Goal: Information Seeking & Learning: Learn about a topic

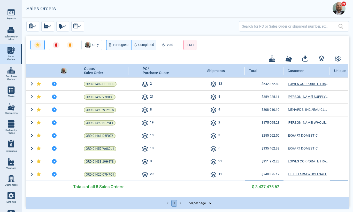
select select "50"
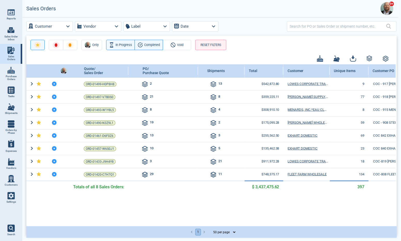
click at [158, 202] on div "Quote/ Sales Order PO/ Purchase Quote Shipments Total Customer Unique Items Cus…" at bounding box center [211, 144] width 370 height 161
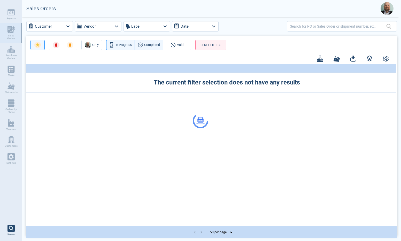
select select "50"
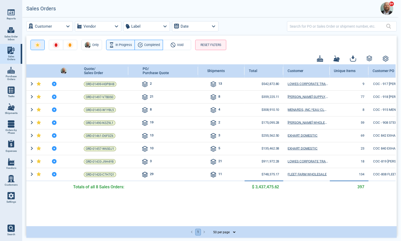
click at [38, 44] on icon "button" at bounding box center [38, 45] width 4 height 4
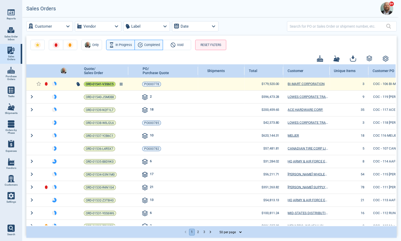
click at [102, 86] on span "ORD-01541-V3S6C5" at bounding box center [100, 84] width 28 height 5
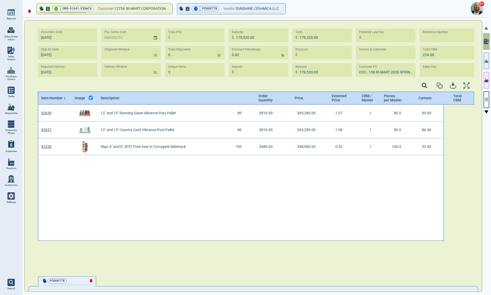
scroll to position [164, 435]
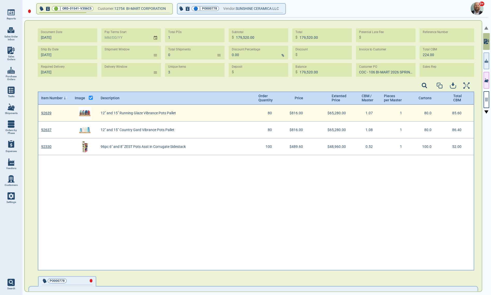
click at [86, 114] on img "grid" at bounding box center [84, 113] width 13 height 13
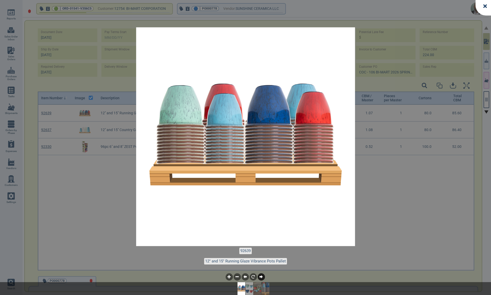
click at [261, 241] on icon at bounding box center [260, 276] width 3 height 3
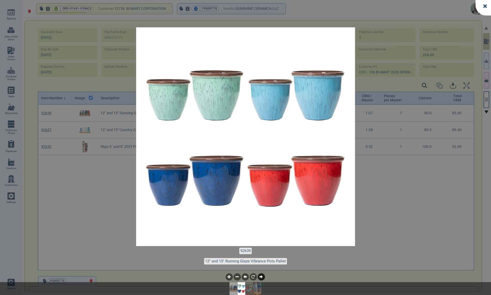
click at [261, 241] on icon at bounding box center [260, 276] width 3 height 3
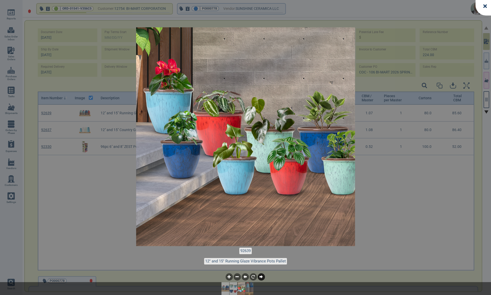
click at [261, 241] on icon at bounding box center [260, 276] width 3 height 3
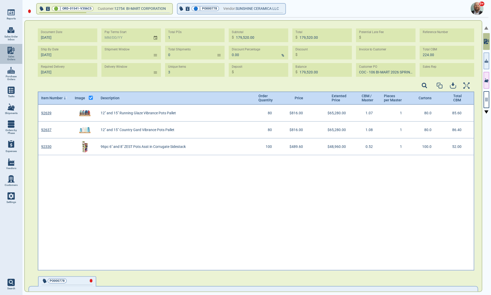
click at [14, 56] on span "Sales Orders" at bounding box center [11, 58] width 14 height 6
select select "50"
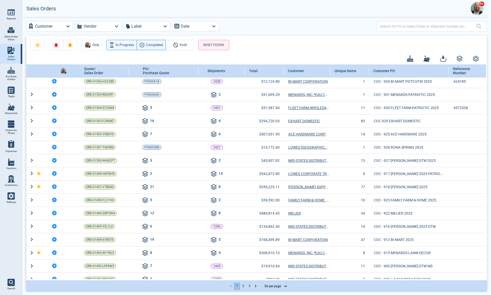
scroll to position [428, 0]
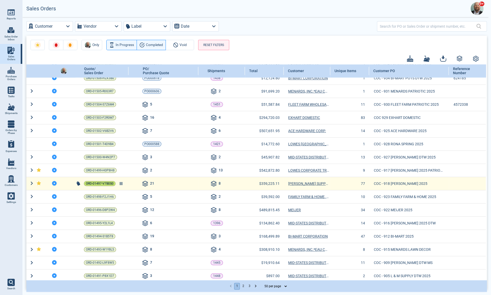
click at [95, 181] on span "ORD-01497-V7B0S0" at bounding box center [100, 183] width 28 height 5
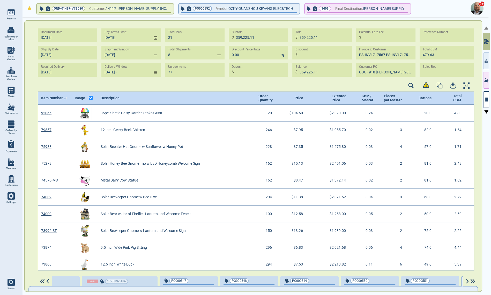
type input "[DATE] -"
type input "[DATE] - [DATE]"
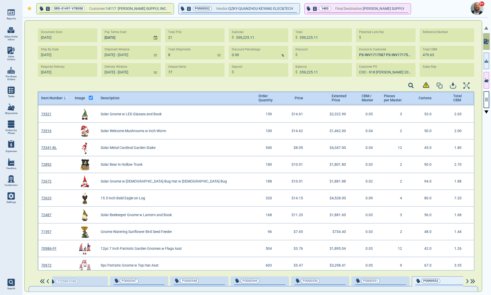
scroll to position [216, 0]
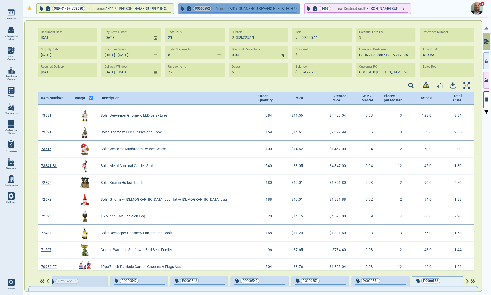
click at [294, 9] on icon "button" at bounding box center [295, 8] width 3 height 2
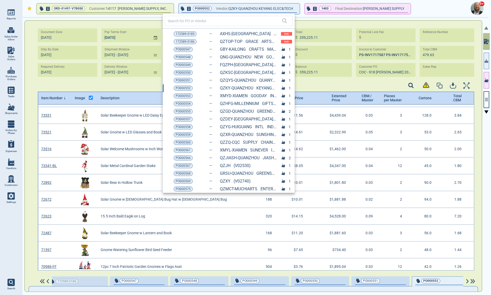
click at [339, 24] on div at bounding box center [245, 147] width 491 height 295
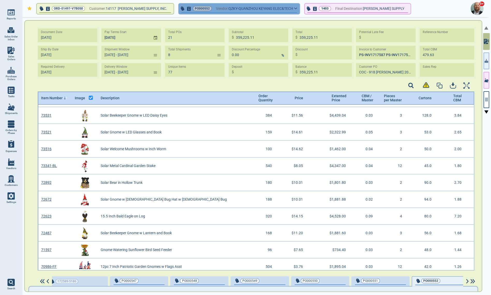
click at [294, 9] on icon "button" at bounding box center [295, 8] width 3 height 1
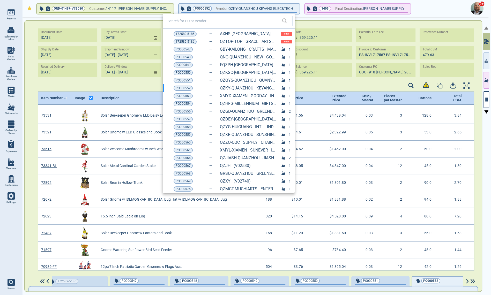
click at [401, 10] on div at bounding box center [245, 147] width 491 height 295
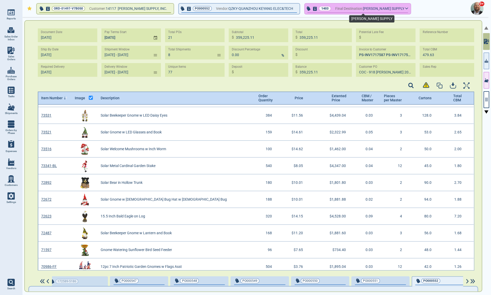
click at [370, 11] on span "[PERSON_NAME] SUPPLY" at bounding box center [383, 8] width 41 height 6
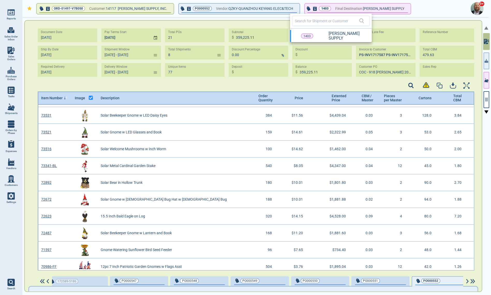
click at [401, 8] on div at bounding box center [245, 147] width 491 height 295
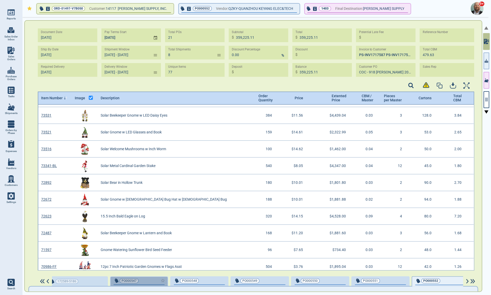
click at [148, 241] on div "button" at bounding box center [155, 280] width 17 height 5
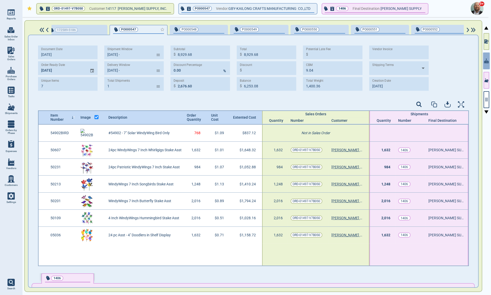
type input "[DATE] -"
click at [201, 30] on span "PO000548" at bounding box center [190, 29] width 34 height 5
type input "6"
type input "9,900.96"
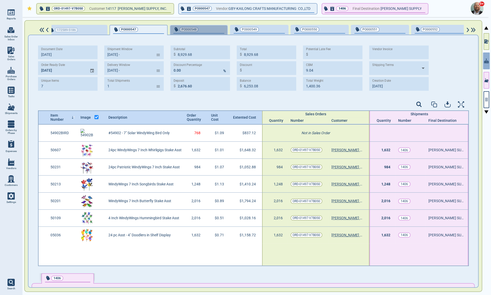
type input "2,970.29"
type input "9,900.96"
type input "6,930.67"
type input "23.66"
type input "4,434.75"
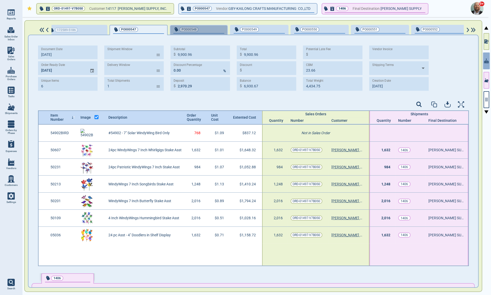
type input "[DATE]"
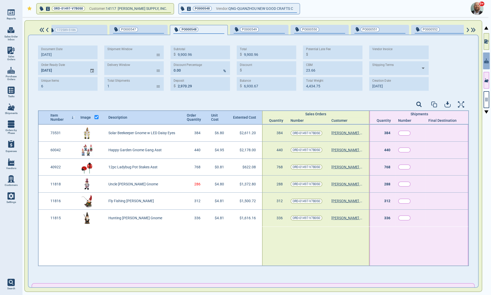
type input "[DATE] -"
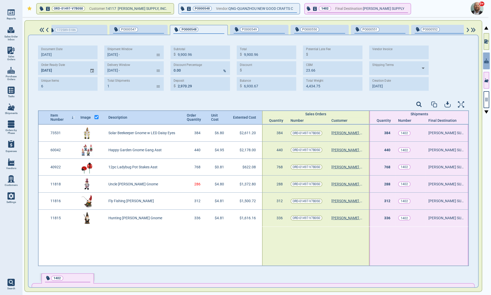
click at [260, 28] on span "PO000549" at bounding box center [250, 29] width 34 height 5
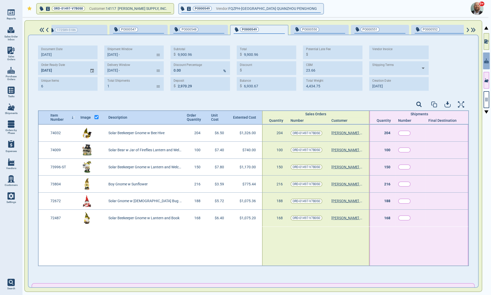
type input "6,162.00"
type input "0.00"
type input "12.11"
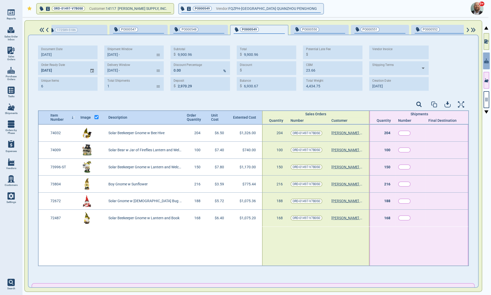
type input "2,101.55"
type input "[DATE]"
type input "[DATE] -"
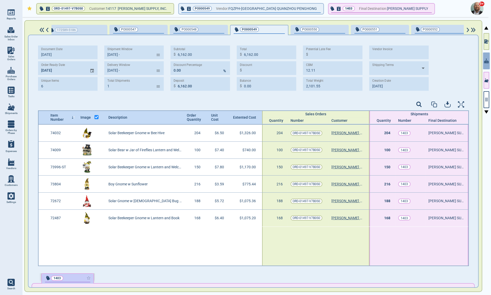
click at [76, 241] on div "button" at bounding box center [82, 277] width 17 height 5
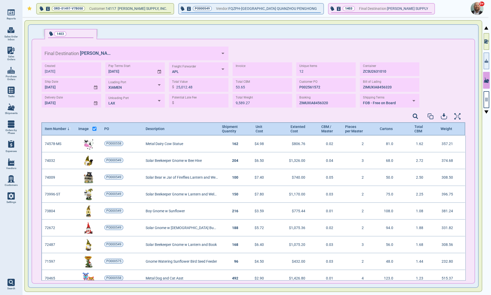
scroll to position [144, 422]
click at [401, 97] on icon "button" at bounding box center [486, 99] width 5 height 5
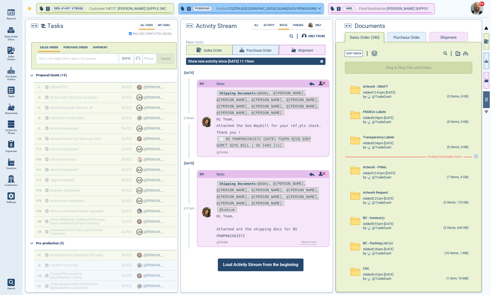
click at [284, 7] on button "PO000549 Vendor: FQZPH-[GEOGRAPHIC_DATA] [GEOGRAPHIC_DATA] PENGHONG" at bounding box center [251, 9] width 145 height 10
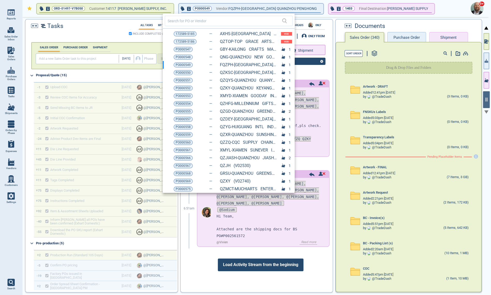
click at [178, 214] on div at bounding box center [245, 147] width 491 height 295
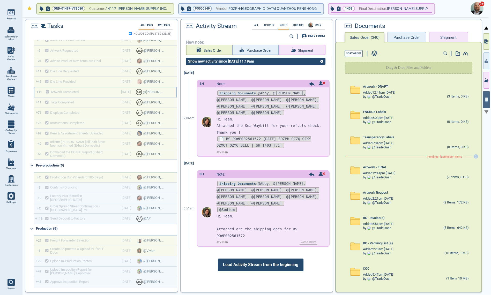
scroll to position [84, 0]
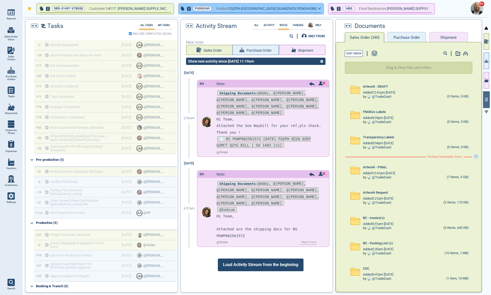
click at [318, 9] on icon "button" at bounding box center [319, 8] width 3 height 1
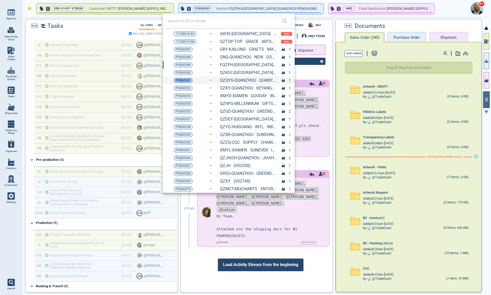
click at [181, 78] on span "PO000551" at bounding box center [183, 80] width 15 height 5
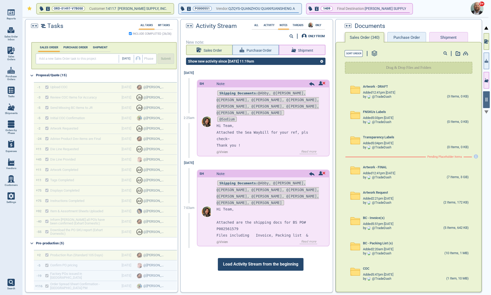
click at [43, 26] on img at bounding box center [43, 26] width 5 height 4
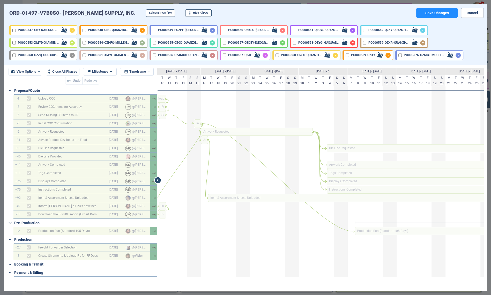
click at [223, 54] on input "checkbox" at bounding box center [224, 55] width 3 height 3
checkbox input "true"
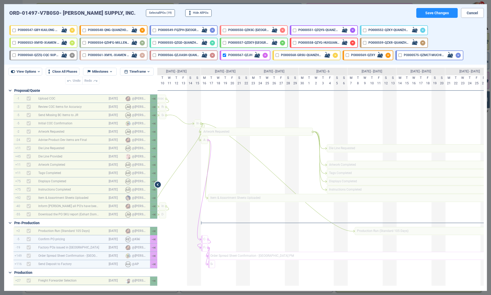
click at [154, 42] on input "checkbox" at bounding box center [154, 42] width 3 height 3
checkbox input "true"
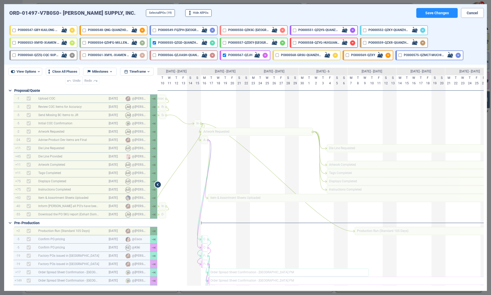
click at [293, 42] on input "checkbox" at bounding box center [294, 42] width 3 height 3
checkbox input "true"
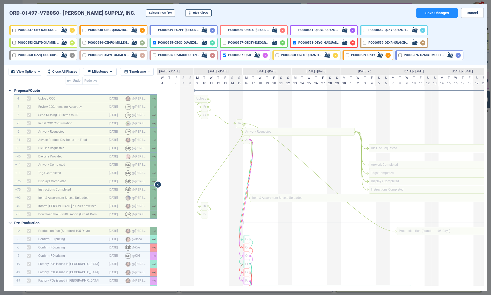
scroll to position [0, 205]
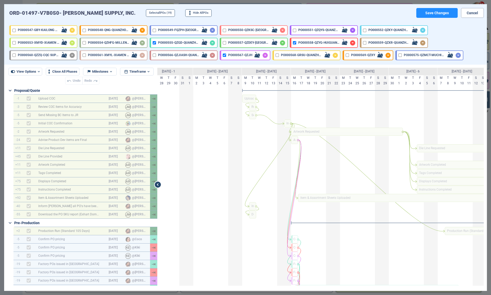
click at [401, 14] on button "Cancel" at bounding box center [472, 13] width 23 height 10
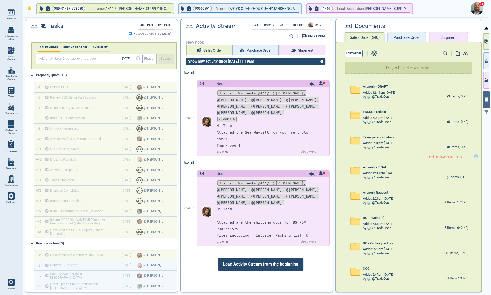
click at [43, 26] on img at bounding box center [43, 26] width 5 height 4
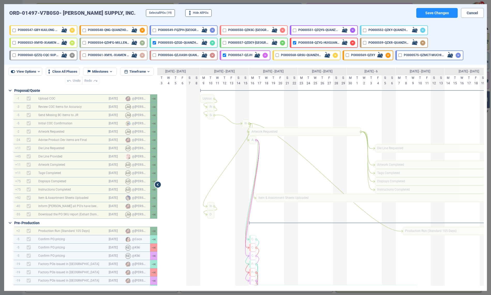
click at [224, 42] on input "checkbox" at bounding box center [224, 42] width 3 height 3
checkbox input "true"
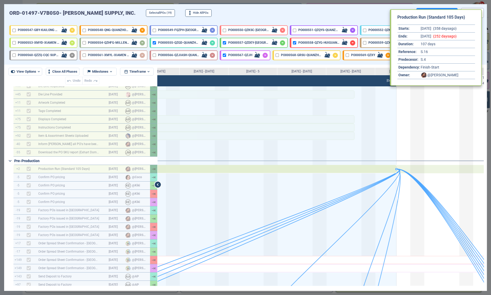
click at [379, 168] on div "Production Run (Standard 105 Days)" at bounding box center [22, 169] width 747 height 8
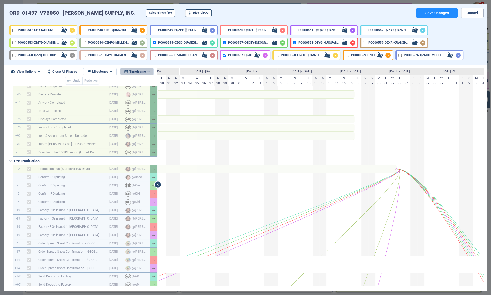
click at [139, 69] on span "Timeframe" at bounding box center [137, 72] width 17 height 6
click at [134, 89] on li "Monthly" at bounding box center [135, 89] width 30 height 9
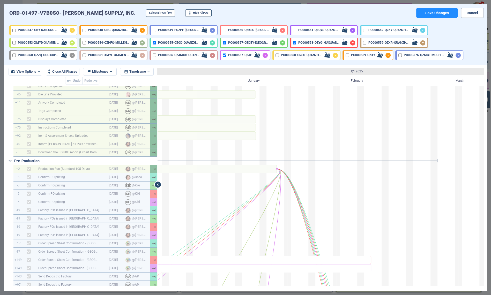
click at [141, 70] on span "Timeframe" at bounding box center [137, 72] width 17 height 6
click at [132, 95] on li "Quarterly" at bounding box center [135, 98] width 30 height 9
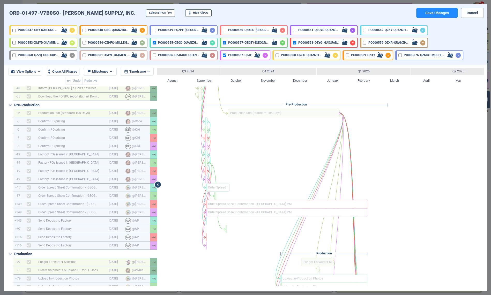
click at [401, 14] on button "Cancel" at bounding box center [472, 13] width 23 height 10
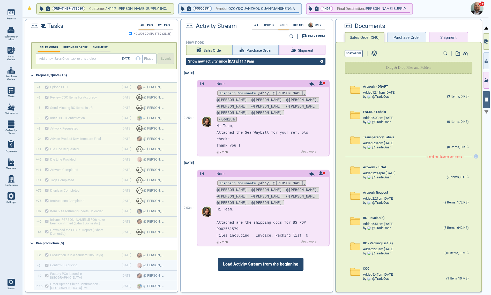
click at [14, 52] on img at bounding box center [10, 50] width 7 height 7
select select "50"
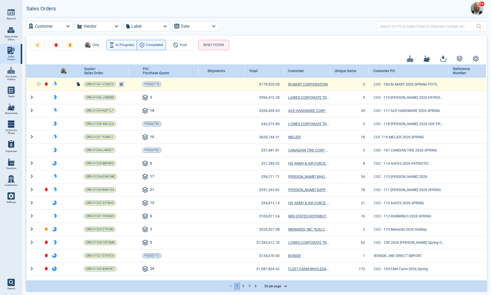
click at [122, 83] on div at bounding box center [121, 84] width 6 height 6
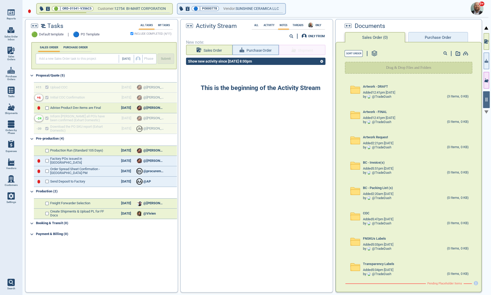
click at [12, 91] on img at bounding box center [10, 90] width 7 height 7
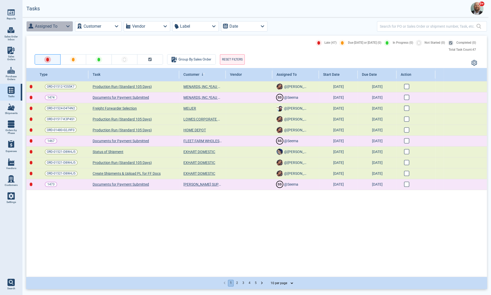
click at [68, 27] on icon "button" at bounding box center [67, 26] width 7 height 7
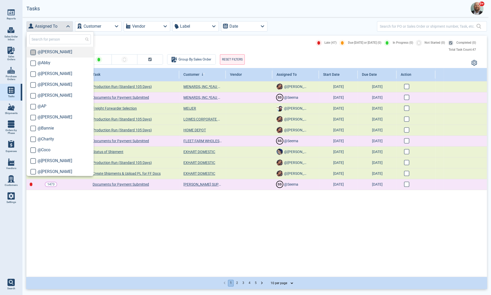
click at [34, 52] on input "checkbox" at bounding box center [33, 52] width 6 height 6
checkbox input "true"
click at [32, 83] on input "checkbox" at bounding box center [33, 85] width 6 height 6
checkbox input "true"
click at [32, 75] on input "checkbox" at bounding box center [33, 74] width 6 height 6
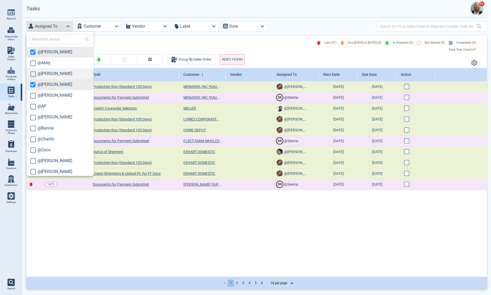
checkbox input "true"
click at [32, 116] on input "checkbox" at bounding box center [33, 118] width 6 height 6
checkbox input "true"
click at [127, 43] on div "Late (47) Due [DATE] or [DATE] (0) In Progress (0) Not Started (0) Completed (0)" at bounding box center [255, 43] width 448 height 6
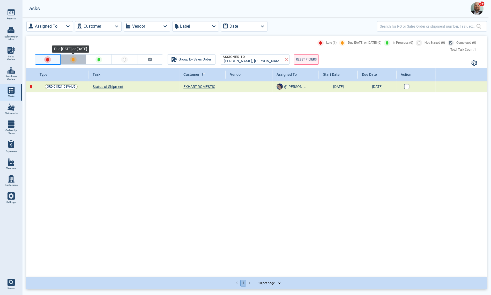
click at [71, 61] on span "button" at bounding box center [73, 59] width 7 height 6
click at [54, 60] on button "button" at bounding box center [48, 59] width 26 height 10
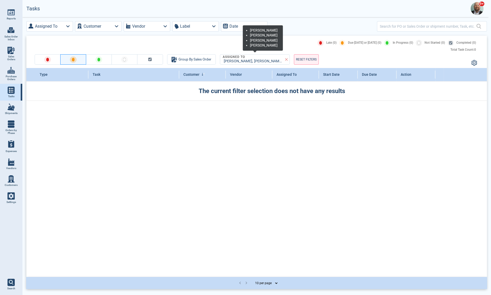
click at [288, 60] on icon at bounding box center [286, 59] width 5 height 5
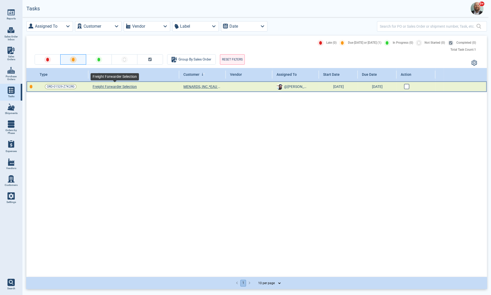
click at [120, 86] on span "Freight Forwarder Selection" at bounding box center [115, 86] width 44 height 5
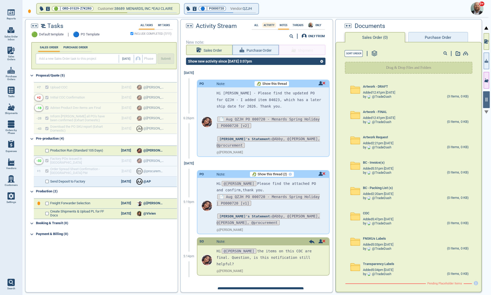
click at [270, 25] on label "Activity" at bounding box center [269, 25] width 14 height 3
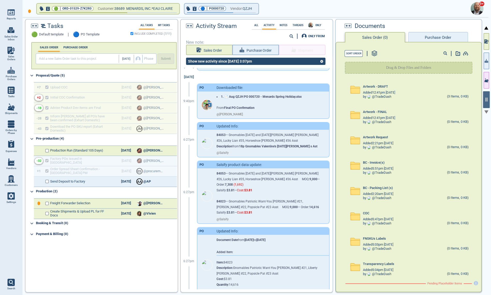
scroll to position [125, 0]
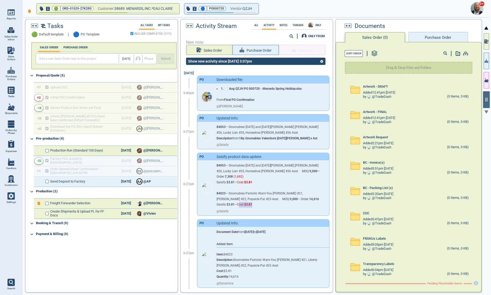
drag, startPoint x: 243, startPoint y: 203, endPoint x: 261, endPoint y: 205, distance: 17.7
click at [261, 205] on p "84023 — Gnomables Patriotic Want-You [PERSON_NAME] #21, [PERSON_NAME] #22, Pops…" at bounding box center [268, 199] width 105 height 17
click at [401, 63] on icon "button" at bounding box center [486, 60] width 4 height 5
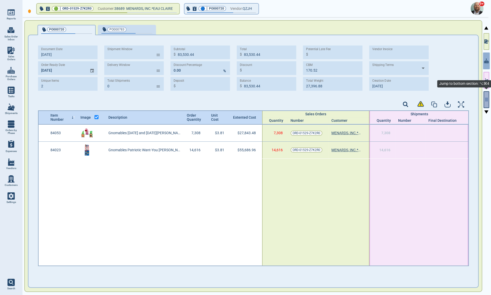
click at [401, 99] on icon "button" at bounding box center [486, 100] width 2 height 4
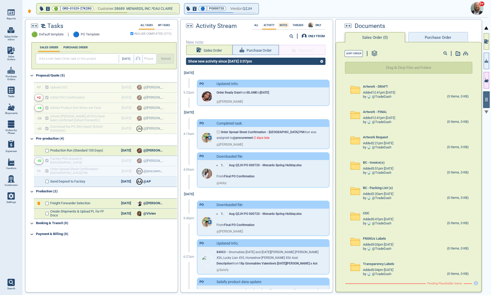
click at [282, 24] on label "Notes" at bounding box center [283, 25] width 11 height 3
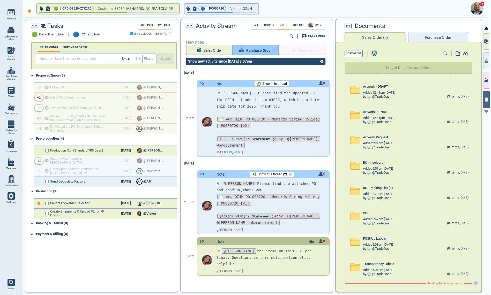
click at [258, 52] on span "Purchase Order" at bounding box center [259, 50] width 26 height 6
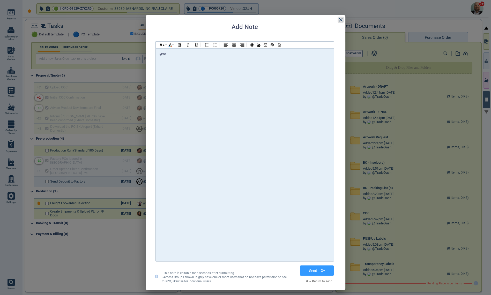
click at [341, 20] on icon at bounding box center [341, 20] width 4 height 4
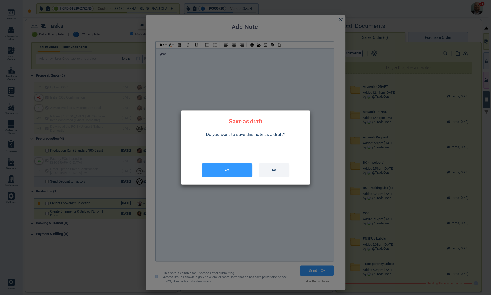
click at [268, 168] on button "No" at bounding box center [274, 170] width 31 height 14
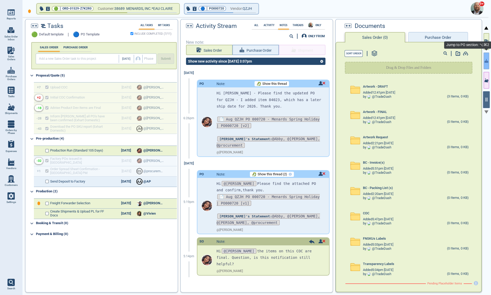
click at [401, 62] on icon "button" at bounding box center [485, 62] width 1 height 2
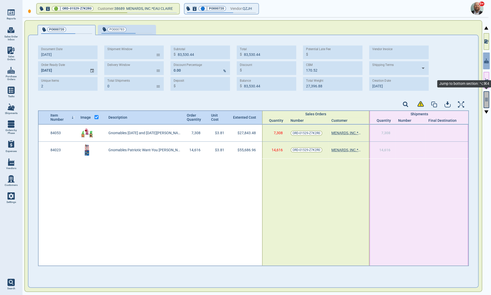
click at [401, 99] on icon "button" at bounding box center [486, 100] width 2 height 4
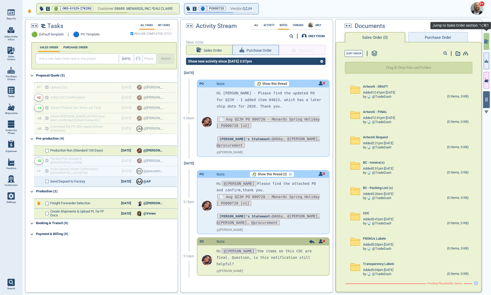
click at [401, 38] on button "button" at bounding box center [486, 41] width 6 height 17
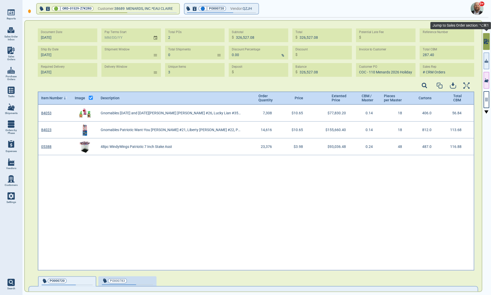
scroll to position [164, 435]
click at [401, 97] on icon "button" at bounding box center [486, 99] width 5 height 5
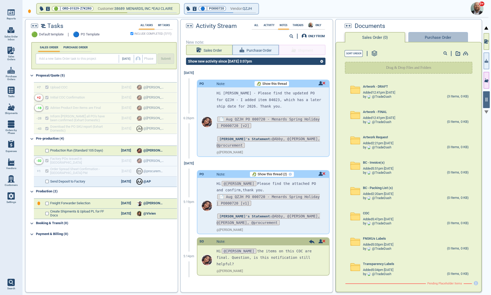
click at [401, 37] on button "Purchase Order" at bounding box center [438, 37] width 60 height 10
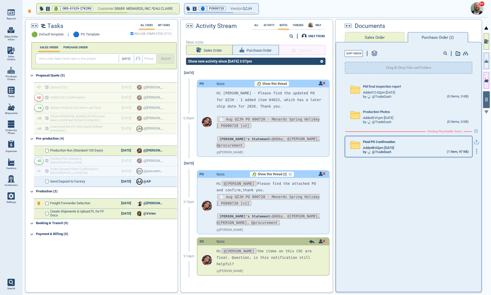
click at [354, 146] on icon at bounding box center [356, 145] width 10 height 7
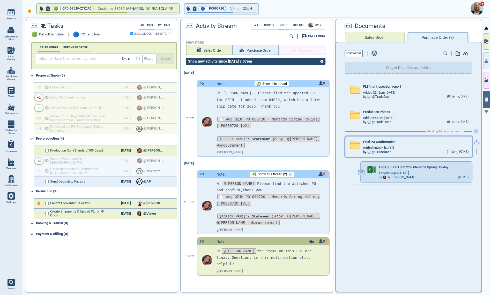
click at [354, 146] on icon at bounding box center [356, 145] width 10 height 7
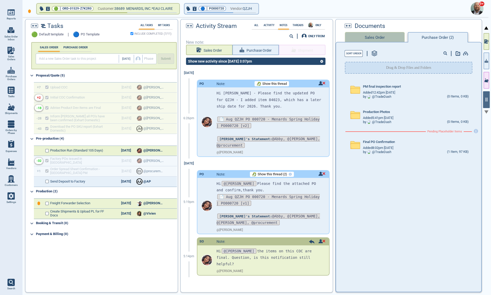
click at [370, 34] on button "Sales Order" at bounding box center [375, 37] width 60 height 10
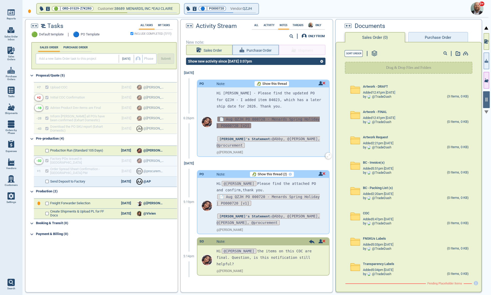
click at [250, 125] on span "📄 Aug QZJH PO 000720 - Menards Spring Holiday | PO000720 [v2]" at bounding box center [267, 123] width 103 height 12
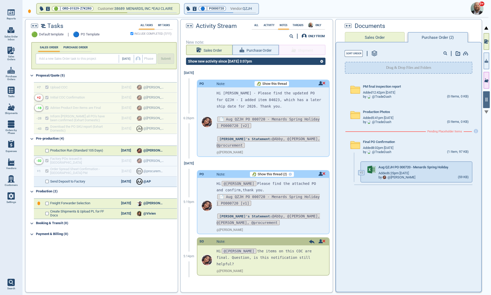
click at [13, 114] on span "Shipments" at bounding box center [11, 113] width 13 height 3
select select "50"
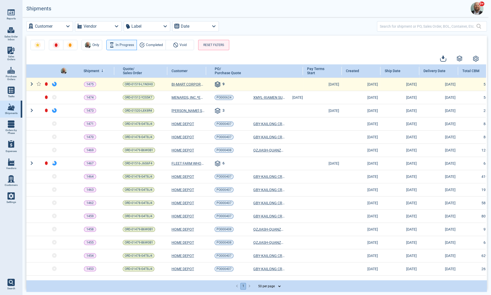
click at [214, 85] on div "9" at bounding box center [215, 84] width 18 height 6
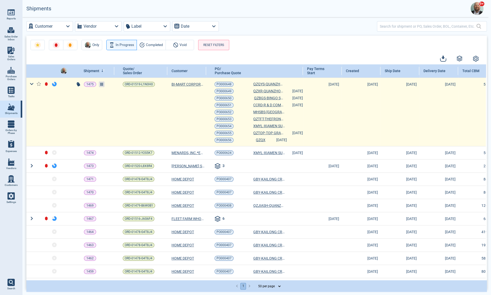
click at [102, 85] on line at bounding box center [102, 84] width 0 height 3
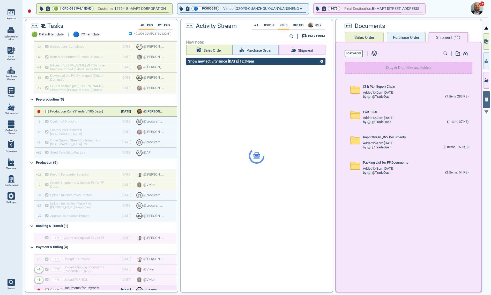
scroll to position [160, 0]
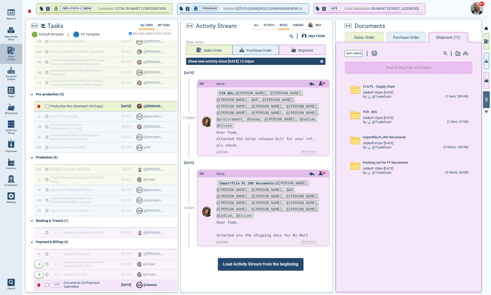
click at [13, 56] on span "Sales Orders" at bounding box center [11, 58] width 14 height 6
select select "50"
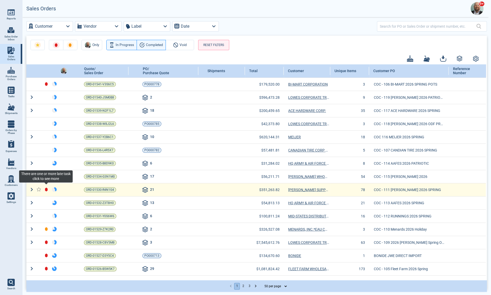
click at [47, 189] on icon at bounding box center [46, 189] width 3 height 4
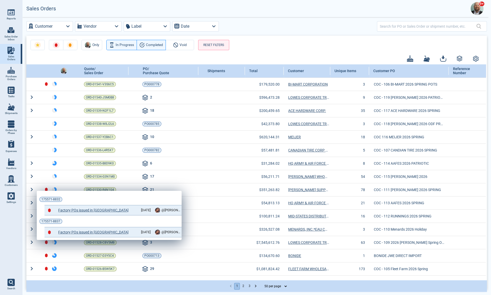
click at [71, 155] on div at bounding box center [245, 147] width 491 height 295
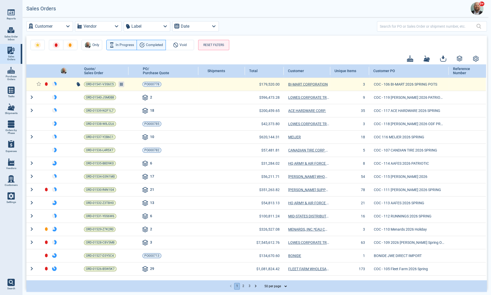
click at [121, 84] on line at bounding box center [121, 84] width 0 height 3
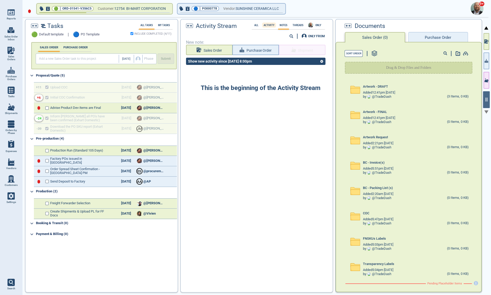
click at [271, 26] on label "Activity" at bounding box center [269, 25] width 14 height 3
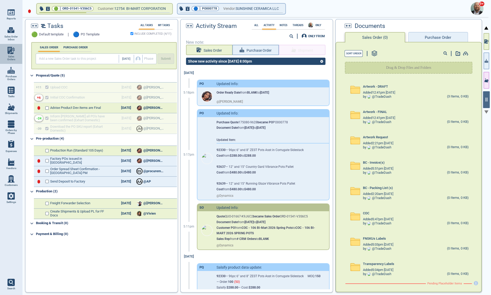
click at [11, 56] on span "Sales Orders" at bounding box center [11, 58] width 14 height 6
select select "50"
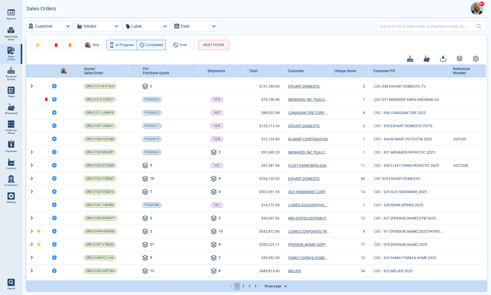
scroll to position [367, 0]
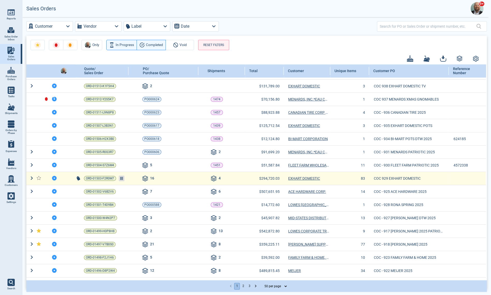
click at [120, 177] on line at bounding box center [120, 178] width 0 height 3
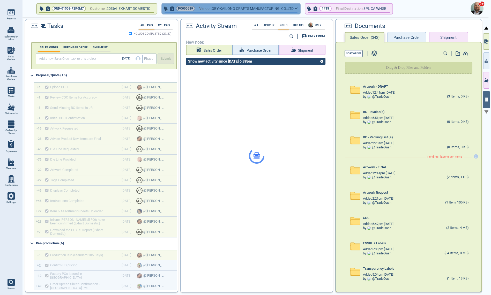
click at [298, 9] on button "PO000589 Vendor: GBY-KAILONG CRAFTS MANUFACTURING CO.,LTD" at bounding box center [231, 9] width 138 height 10
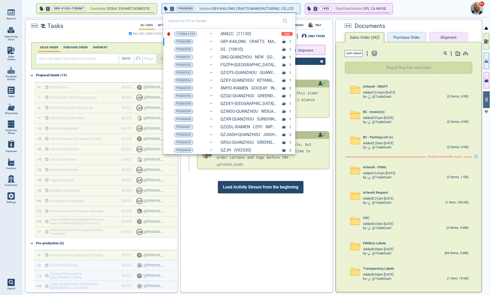
click at [393, 7] on div at bounding box center [245, 147] width 491 height 295
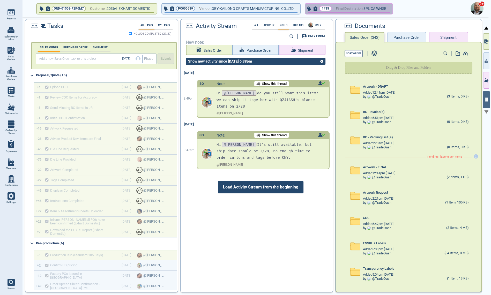
click at [392, 7] on button "1435 Final Destination: 3PL CA WHSE" at bounding box center [348, 9] width 87 height 10
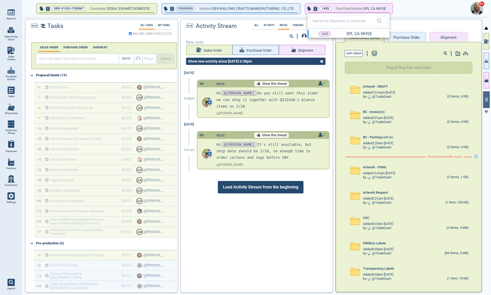
click at [401, 10] on div at bounding box center [245, 147] width 491 height 295
click at [14, 13] on img at bounding box center [10, 12] width 7 height 7
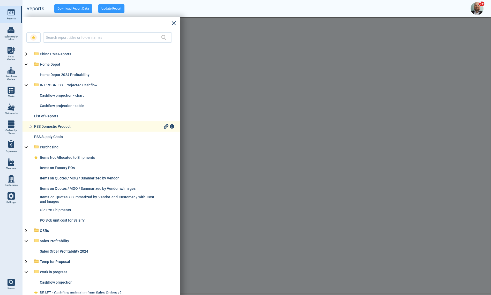
click at [43, 127] on div "PSS Domestic Product" at bounding box center [98, 126] width 129 height 4
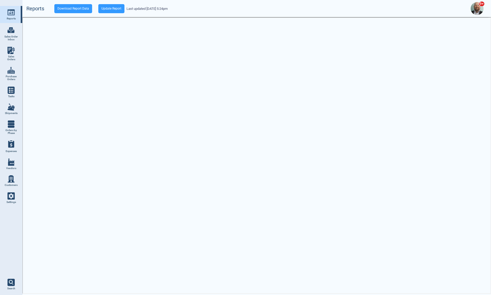
click at [14, 17] on span "Reports" at bounding box center [11, 18] width 9 height 3
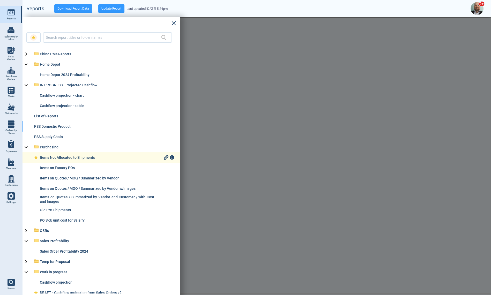
click at [75, 159] on div "Items Not Allocated to Shipments" at bounding box center [101, 157] width 123 height 4
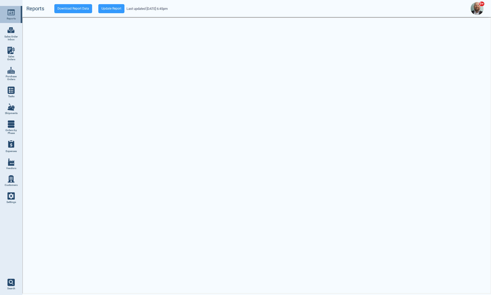
click at [17, 16] on link "Reports" at bounding box center [11, 14] width 22 height 17
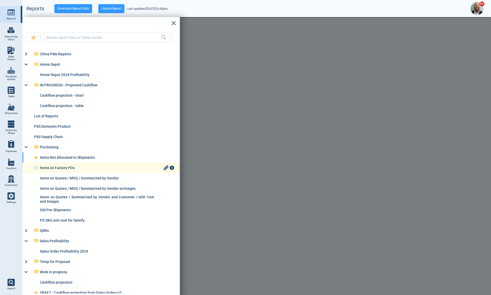
click at [54, 169] on div "Items on Factory POs" at bounding box center [101, 168] width 123 height 4
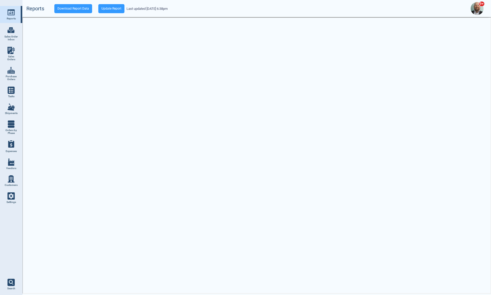
click at [13, 14] on img at bounding box center [10, 12] width 7 height 7
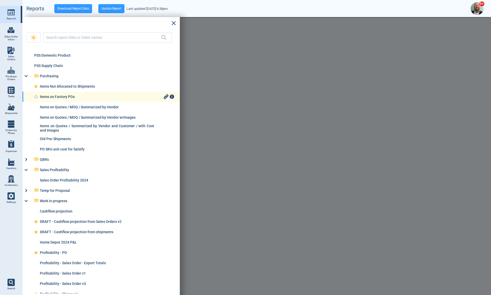
scroll to position [77, 0]
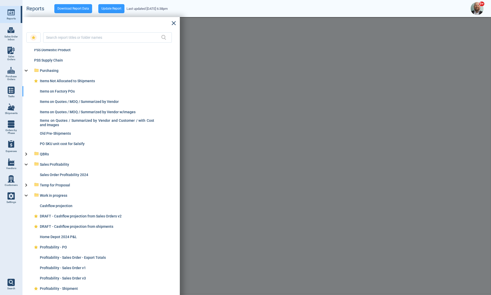
click at [401, 170] on div at bounding box center [256, 156] width 469 height 278
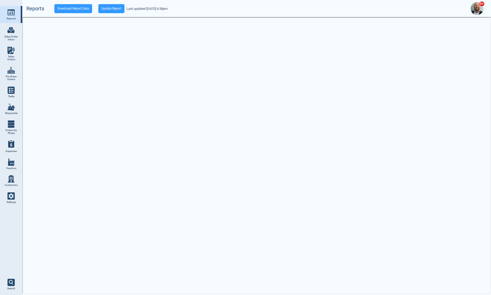
click at [13, 55] on span "Sales Orders" at bounding box center [11, 58] width 14 height 6
select select "50"
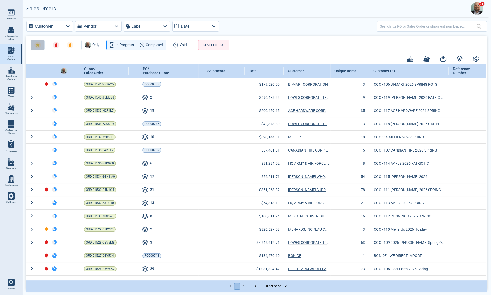
click at [37, 45] on icon "button" at bounding box center [38, 45] width 4 height 4
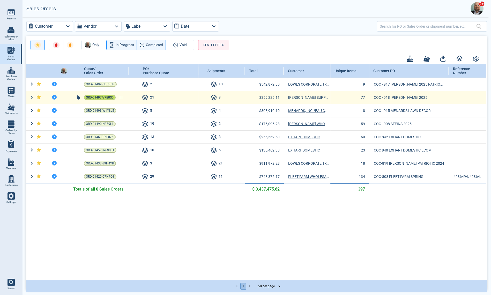
click at [107, 96] on span "ORD-01497-V7B0S0" at bounding box center [100, 97] width 28 height 5
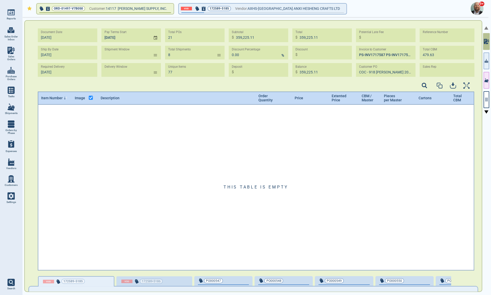
type input "8"
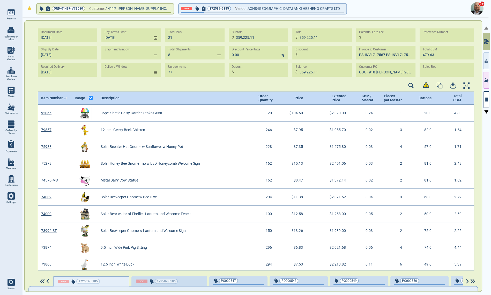
type input "[DATE] - [DATE]"
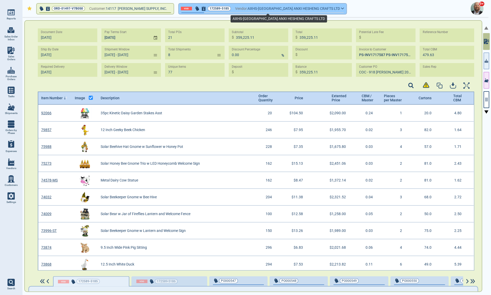
click at [299, 9] on span "AXHS-[GEOGRAPHIC_DATA] ANXI HESHENG CRAFTS LTD" at bounding box center [293, 8] width 92 height 6
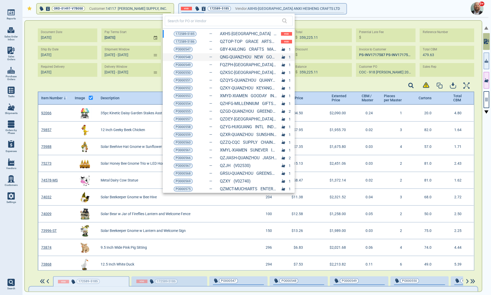
click at [284, 53] on div "PO000548 QNG-QUANZHOU NEW GOOD CRAFTS C (10858) 1" at bounding box center [229, 57] width 132 height 8
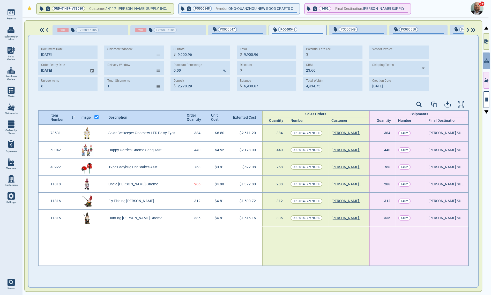
type input "[DATE] -"
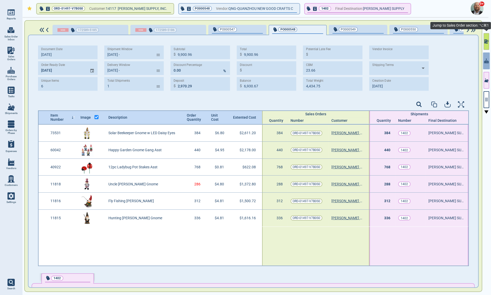
click at [401, 39] on icon "button" at bounding box center [486, 41] width 4 height 5
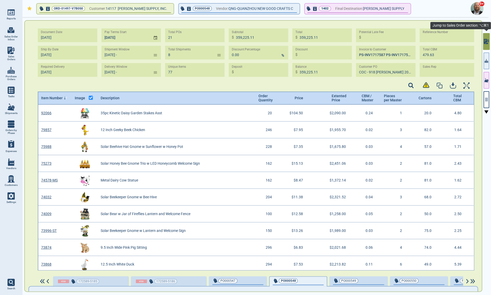
scroll to position [164, 435]
type input "[DATE] - [DATE]"
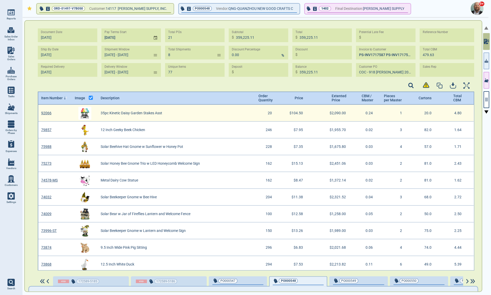
scroll to position [0, 0]
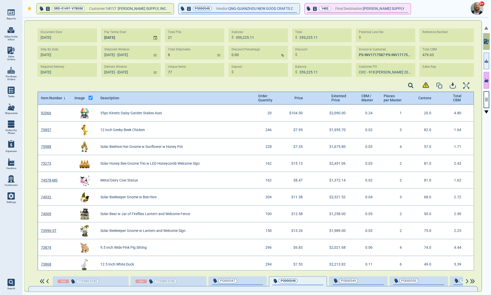
click at [401, 79] on icon "button" at bounding box center [486, 80] width 4 height 5
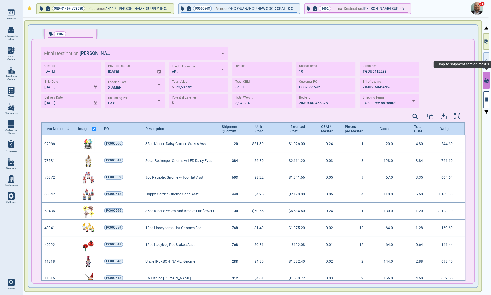
scroll to position [144, 422]
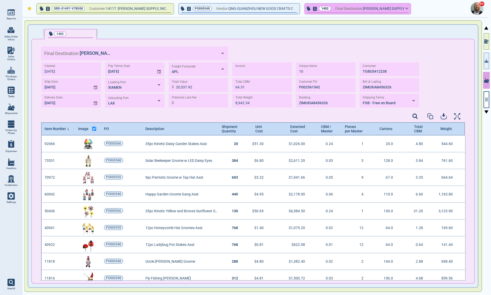
click at [313, 9] on icon "button" at bounding box center [315, 8] width 4 height 4
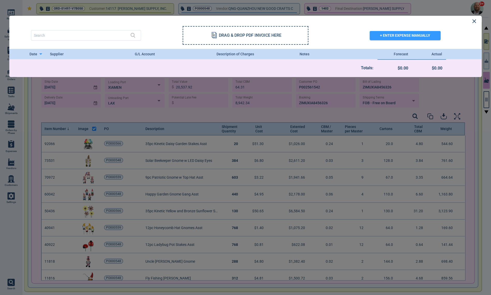
click at [401, 19] on icon at bounding box center [474, 21] width 4 height 4
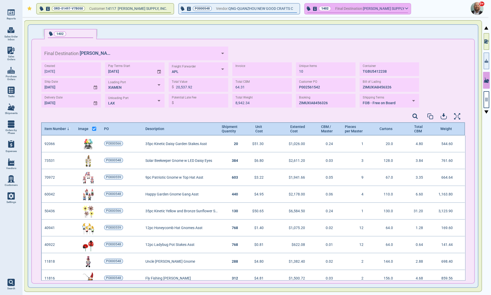
click at [377, 6] on button "1402 Final Destination: [PERSON_NAME] SUPPLY" at bounding box center [358, 9] width 106 height 10
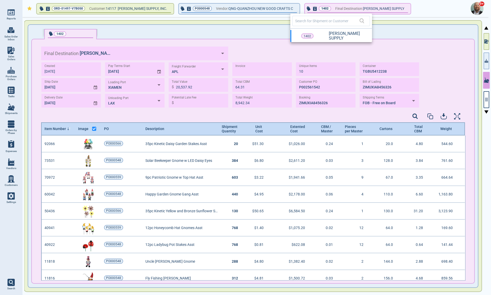
click at [401, 5] on div at bounding box center [245, 147] width 491 height 295
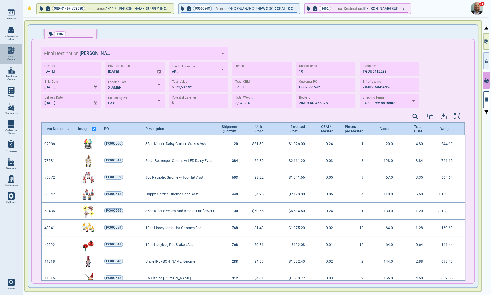
click at [8, 55] on span "Sales Orders" at bounding box center [11, 58] width 14 height 6
select select "50"
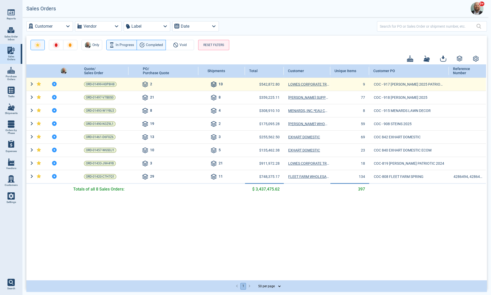
click at [213, 83] on icon at bounding box center [214, 84] width 6 height 6
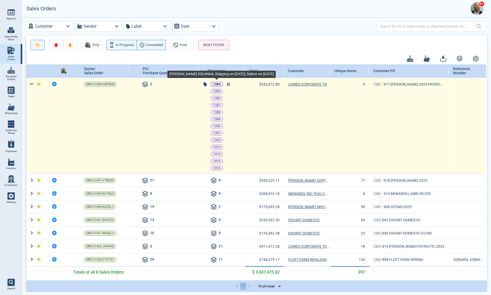
click at [214, 83] on p "1384" at bounding box center [216, 84] width 7 height 5
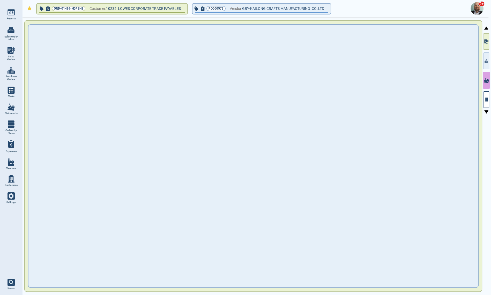
type input "23,160.00"
type input "9"
type input "274409972"
type input "XIA1503858"
type input "XINU8226042"
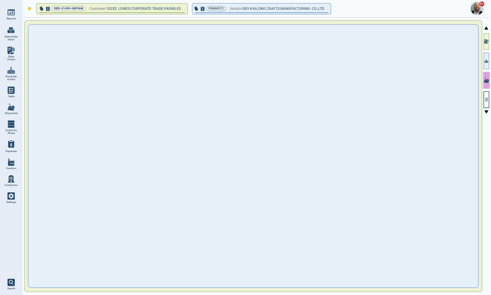
type input "XIA1503858"
type input "FOB"
type input "[DATE]"
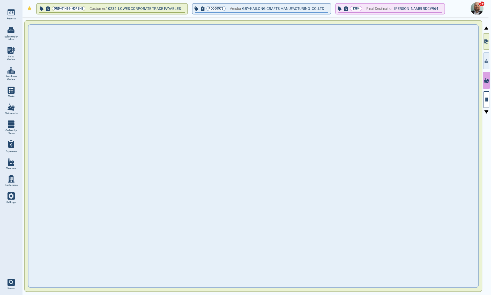
scroll to position [144, 422]
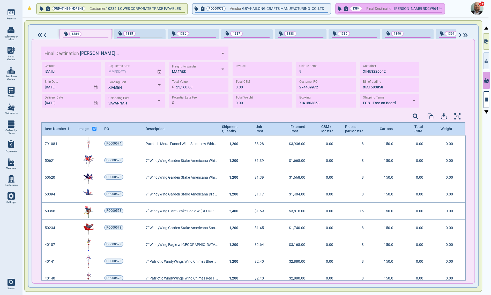
click at [348, 8] on icon "button" at bounding box center [346, 8] width 4 height 4
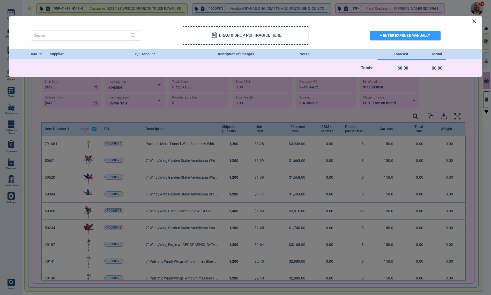
click at [401, 21] on icon at bounding box center [474, 21] width 4 height 4
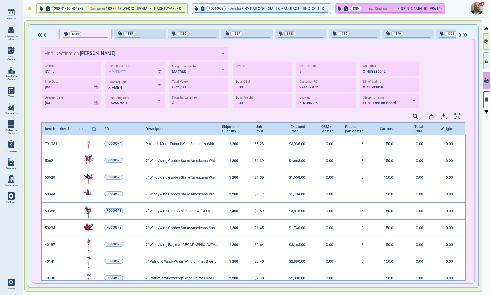
click at [401, 7] on icon "button" at bounding box center [440, 8] width 3 height 2
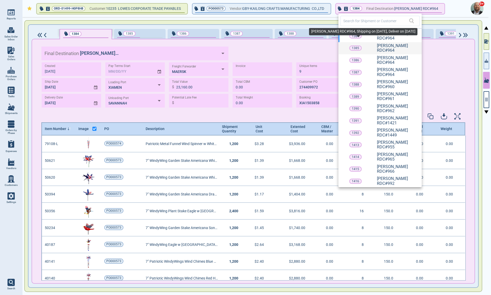
click at [365, 46] on span "1385" at bounding box center [358, 48] width 18 height 5
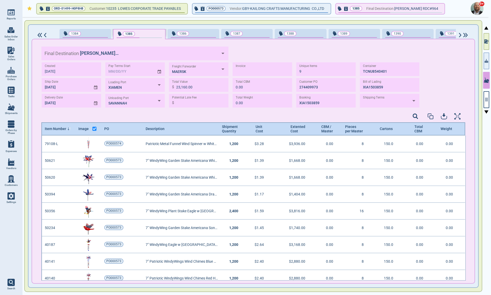
scroll to position [144, 422]
click at [348, 8] on icon "button" at bounding box center [346, 8] width 4 height 4
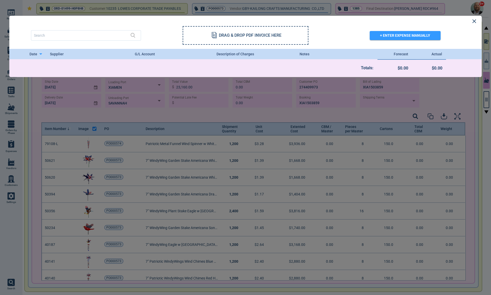
click at [401, 20] on icon at bounding box center [474, 21] width 4 height 4
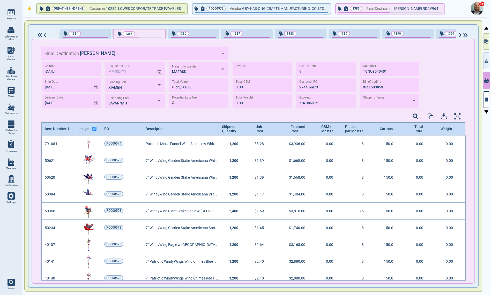
click at [11, 143] on icon at bounding box center [11, 143] width 6 height 7
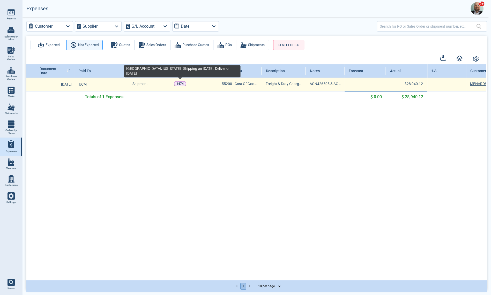
click at [180, 84] on p "1474" at bounding box center [179, 83] width 7 height 5
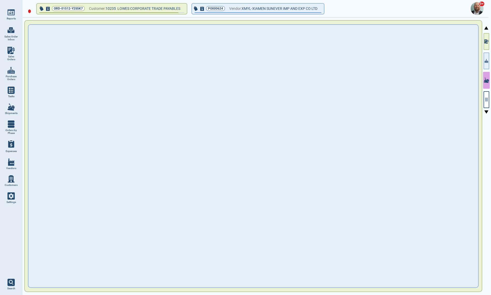
type input "27,668.90"
type input "56.84"
type input "10,117.52"
type input "1"
type input "DIST72419090"
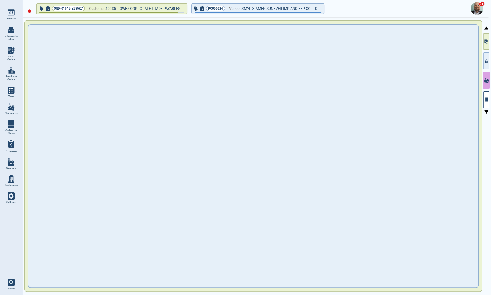
type input "UCMIXM2506034"
type input "TRHU4445056"
type input "UCMIXM2506034"
type input "DDP"
type input "[DATE]"
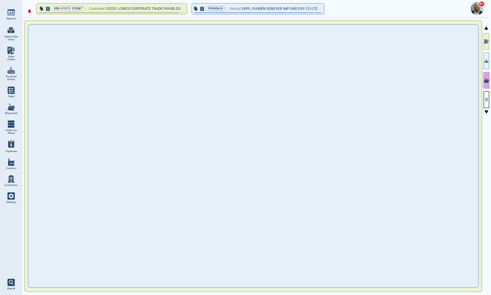
type input "[DATE]"
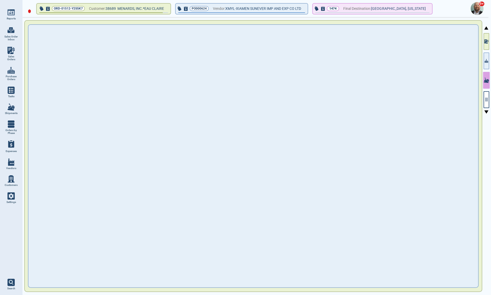
scroll to position [144, 422]
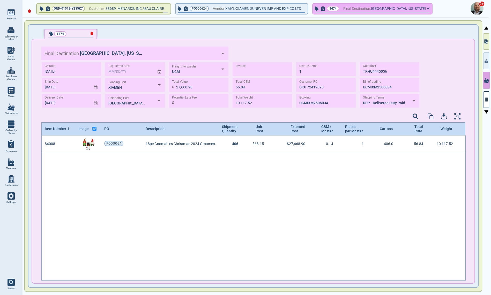
click at [325, 9] on icon "button" at bounding box center [323, 8] width 4 height 4
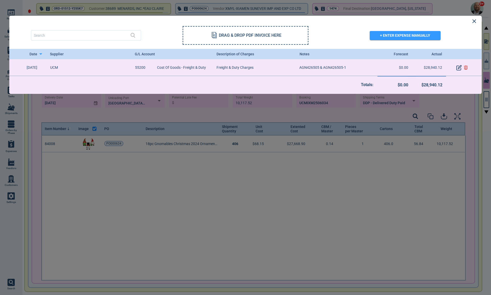
click at [401, 20] on icon at bounding box center [474, 21] width 4 height 4
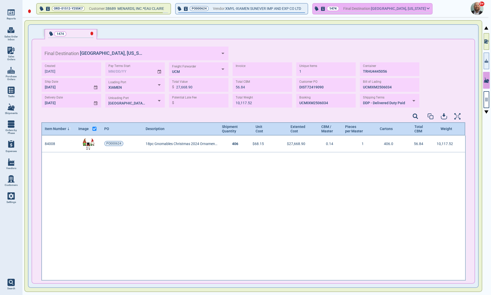
click at [325, 9] on icon "button" at bounding box center [323, 8] width 4 height 4
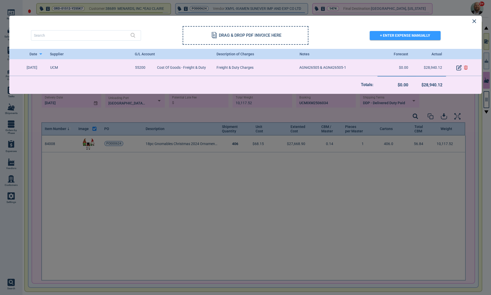
click at [401, 21] on icon at bounding box center [473, 21] width 3 height 3
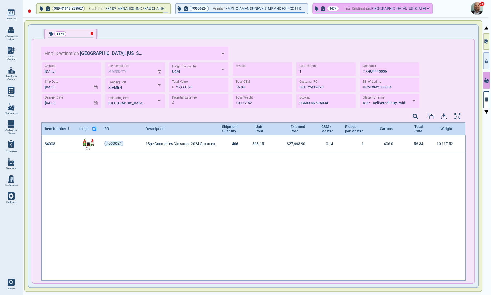
click at [325, 8] on icon "button" at bounding box center [323, 8] width 4 height 4
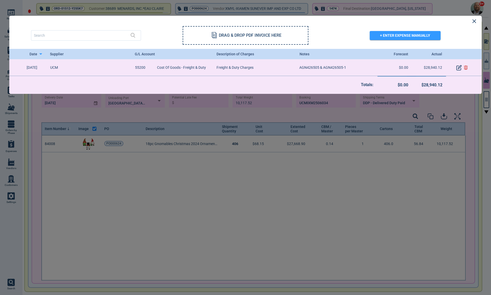
click at [401, 21] on icon at bounding box center [474, 21] width 4 height 4
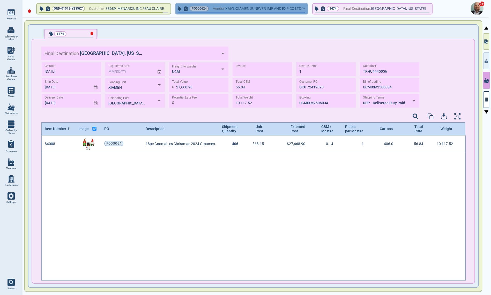
click at [186, 9] on icon "button" at bounding box center [186, 8] width 4 height 4
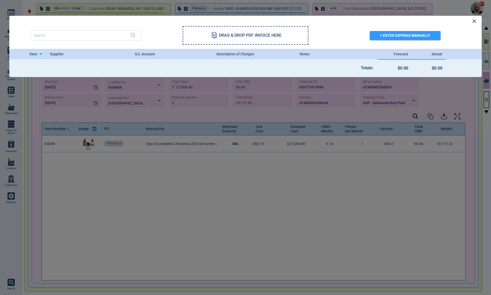
click at [401, 21] on icon at bounding box center [474, 21] width 4 height 4
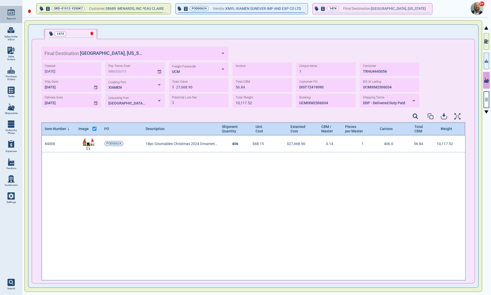
click at [12, 11] on img at bounding box center [10, 12] width 7 height 7
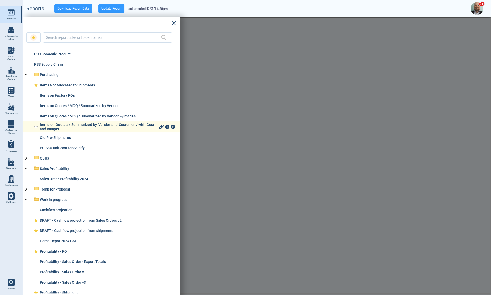
scroll to position [77, 0]
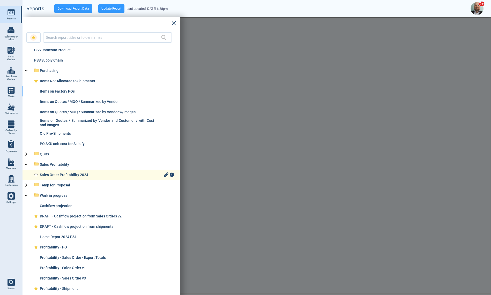
click at [74, 175] on div "Sales Order Profitability 2024" at bounding box center [101, 175] width 123 height 4
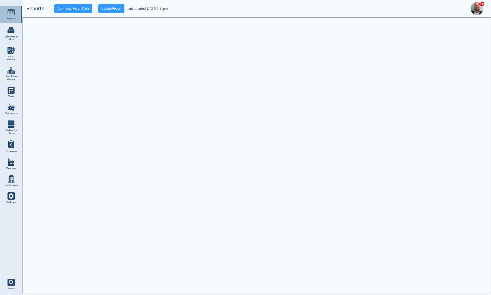
click at [15, 15] on link "Reports" at bounding box center [11, 14] width 22 height 17
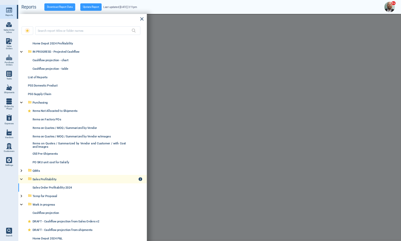
scroll to position [77, 0]
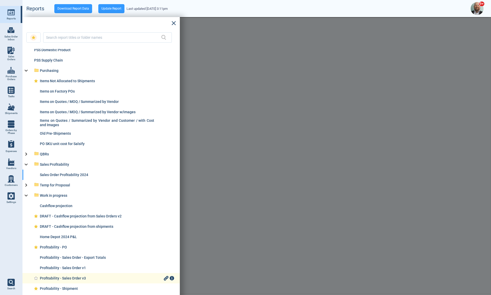
click at [53, 241] on div "Profitability - Sales Order v3" at bounding box center [101, 278] width 123 height 4
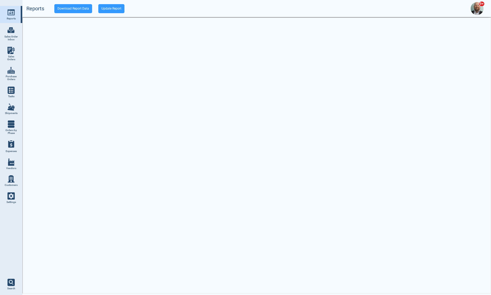
click at [14, 15] on img at bounding box center [10, 12] width 7 height 7
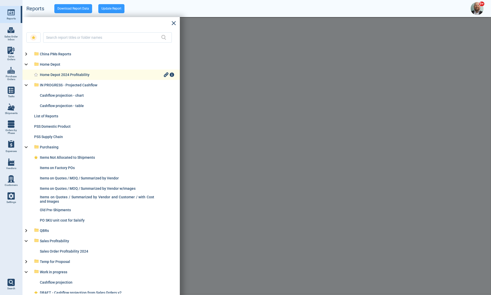
click at [60, 75] on div "Home Depot 2024 Profitability" at bounding box center [101, 75] width 123 height 4
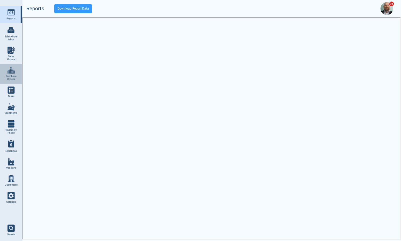
click at [11, 73] on img at bounding box center [10, 70] width 7 height 7
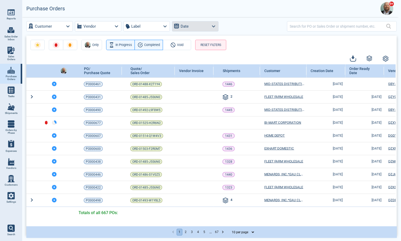
click at [215, 26] on icon "button" at bounding box center [213, 26] width 7 height 7
click at [194, 44] on li "Document Date" at bounding box center [195, 47] width 46 height 10
select select "9"
select select "2025"
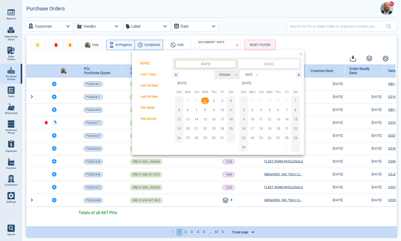
click at [233, 75] on select "January February March April May June July August September October November De…" at bounding box center [227, 75] width 25 height 9
select select "0"
click at [215, 71] on select "January February March April May June July August September October November De…" at bounding box center [227, 75] width 25 height 9
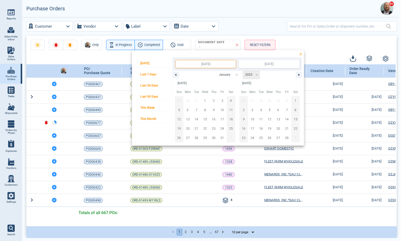
click at [258, 75] on select "2050 2049 2048 2047 2046 2045 2044 2043 2042 2041 2040 2039 2038 2037 2036 2035…" at bounding box center [252, 75] width 18 height 9
select select "2024"
click at [243, 71] on select "2050 2049 2048 2047 2046 2045 2044 2043 2042 2041 2040 2039 2038 2037 2036 2035…" at bounding box center [252, 75] width 18 height 9
click at [270, 65] on input "[DATE]" at bounding box center [269, 64] width 60 height 8
click at [235, 74] on select "January February March April May June July August September October November De…" at bounding box center [227, 75] width 25 height 9
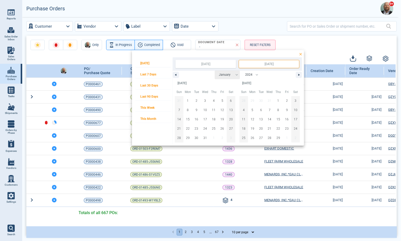
select select "11"
click at [215, 71] on select "January February March April May June July August September October November De…" at bounding box center [227, 75] width 25 height 9
click at [287, 138] on span "31" at bounding box center [287, 137] width 4 height 9
type input "[DATE]"
select select "0"
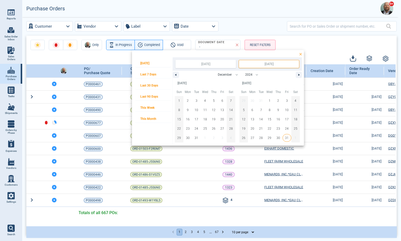
select select "2025"
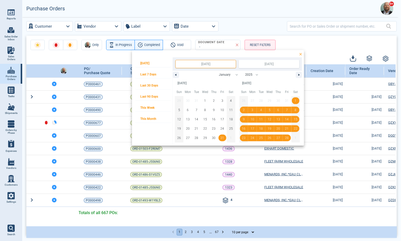
click at [319, 51] on div at bounding box center [200, 120] width 401 height 241
